Goal: Task Accomplishment & Management: Manage account settings

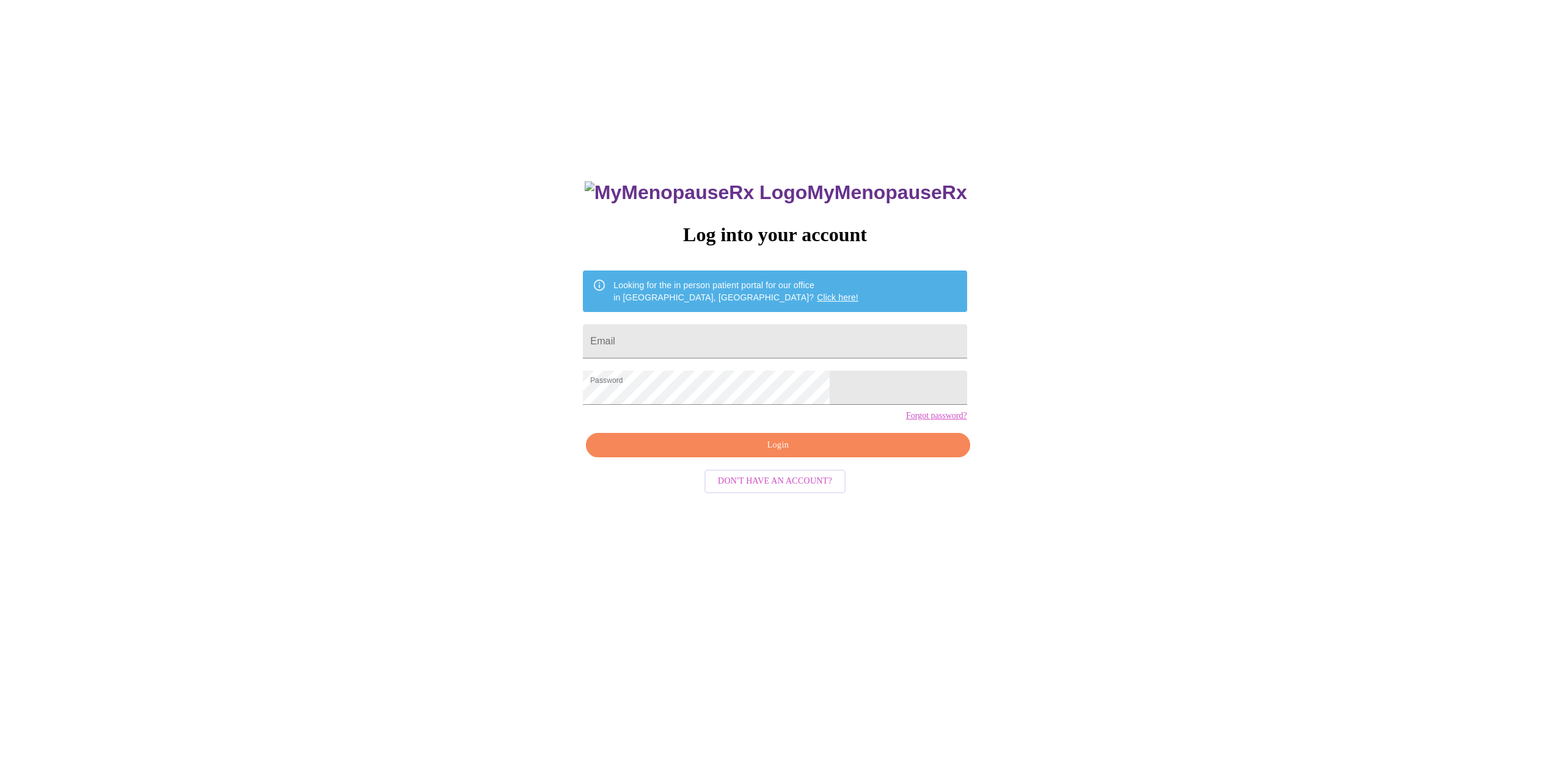
click at [785, 453] on span "Login" at bounding box center [778, 445] width 356 height 15
click at [804, 333] on input "Email" at bounding box center [774, 341] width 384 height 35
type input "[EMAIL_ADDRESS][DOMAIN_NAME]"
click at [779, 453] on span "Login" at bounding box center [778, 445] width 356 height 15
